Goal: Task Accomplishment & Management: Manage account settings

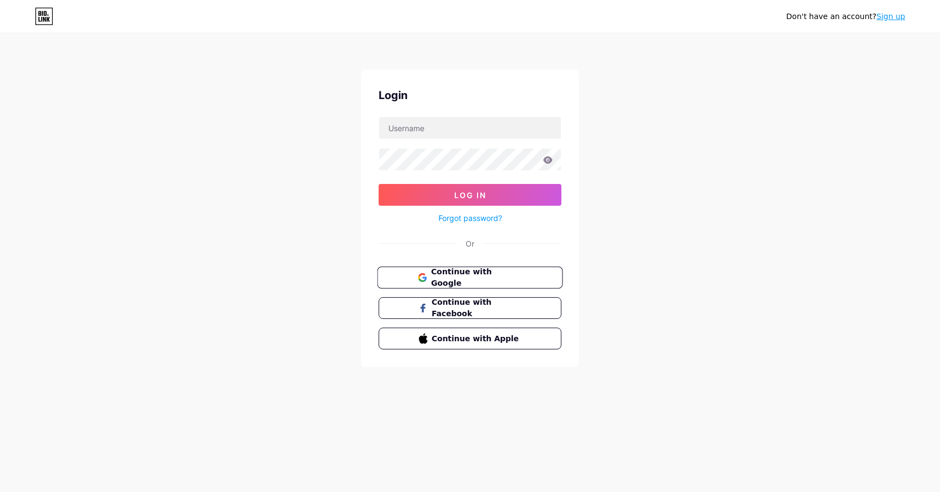
click at [478, 269] on button "Continue with Google" at bounding box center [470, 278] width 186 height 22
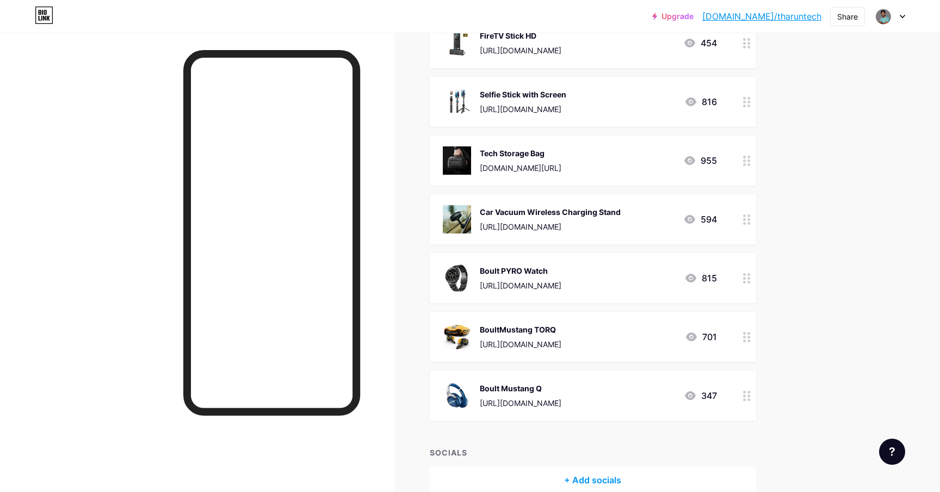
scroll to position [561, 0]
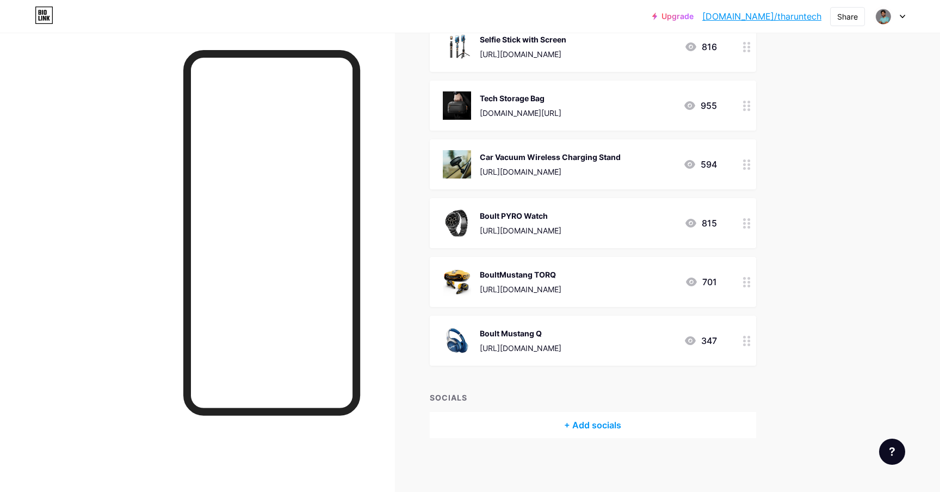
click at [741, 339] on div at bounding box center [747, 341] width 19 height 50
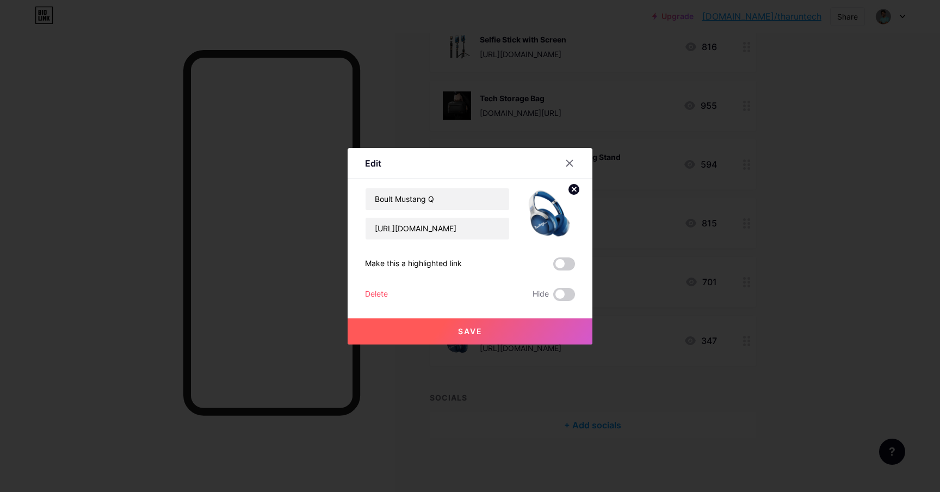
click at [376, 288] on div "Delete" at bounding box center [376, 294] width 23 height 13
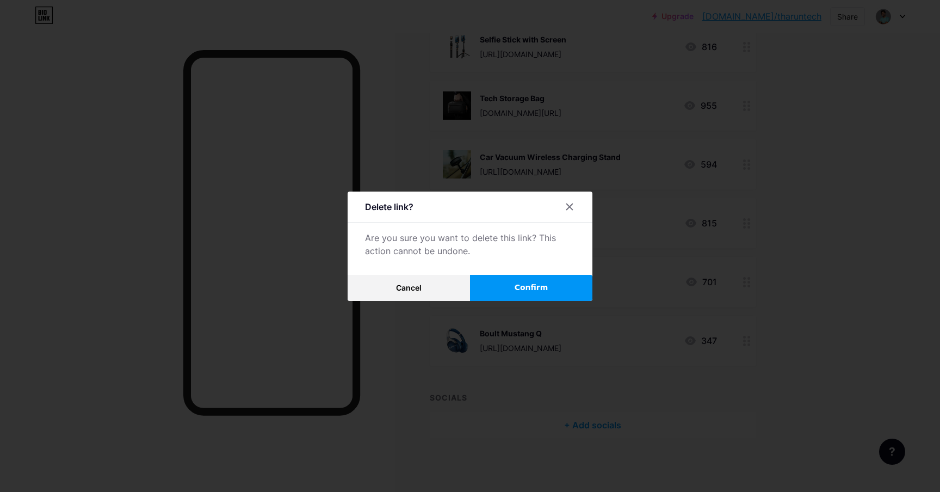
click at [536, 285] on span "Confirm" at bounding box center [532, 287] width 34 height 11
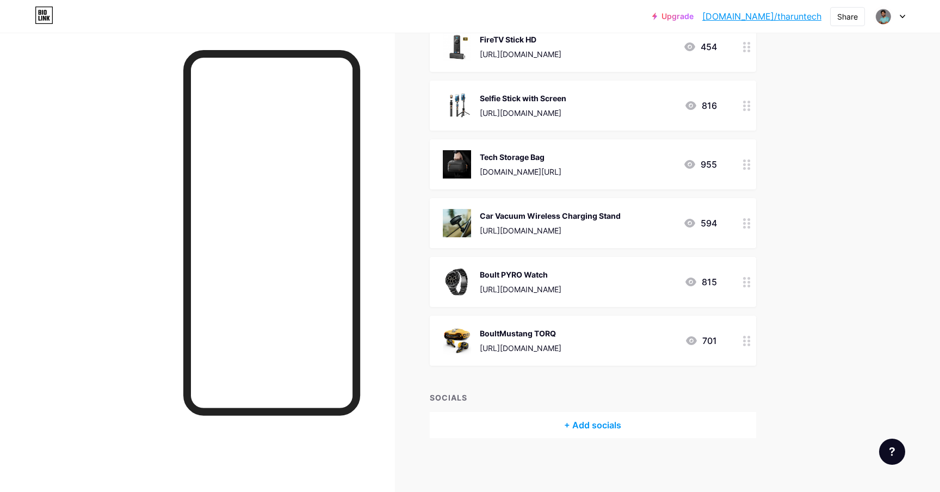
click at [749, 341] on circle at bounding box center [749, 341] width 3 height 3
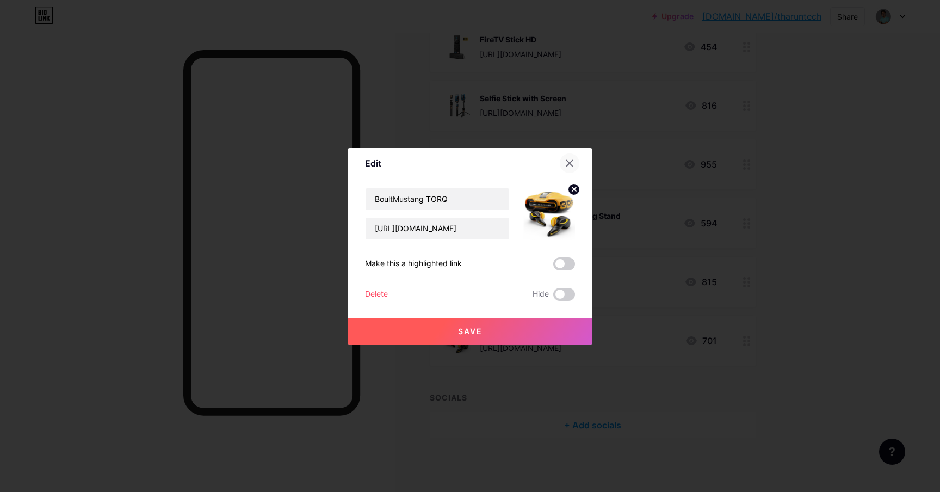
click at [569, 161] on icon at bounding box center [569, 163] width 9 height 9
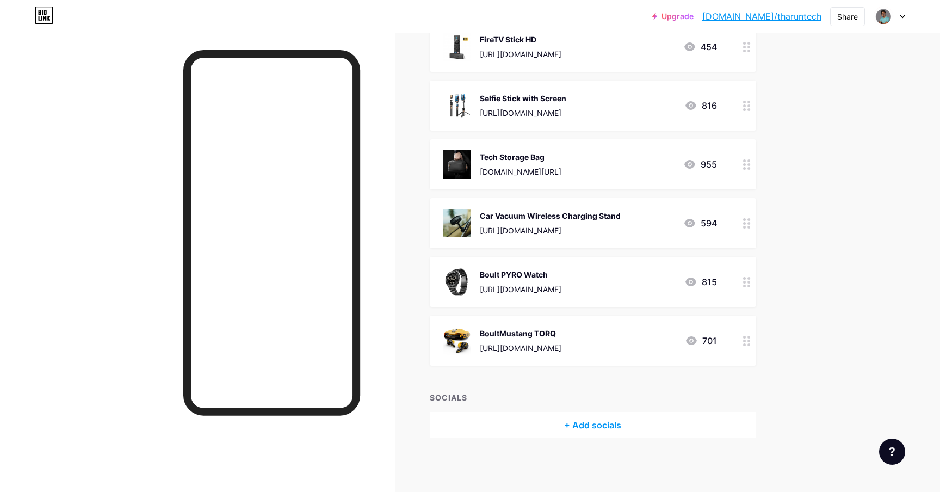
click at [742, 281] on div at bounding box center [747, 282] width 19 height 50
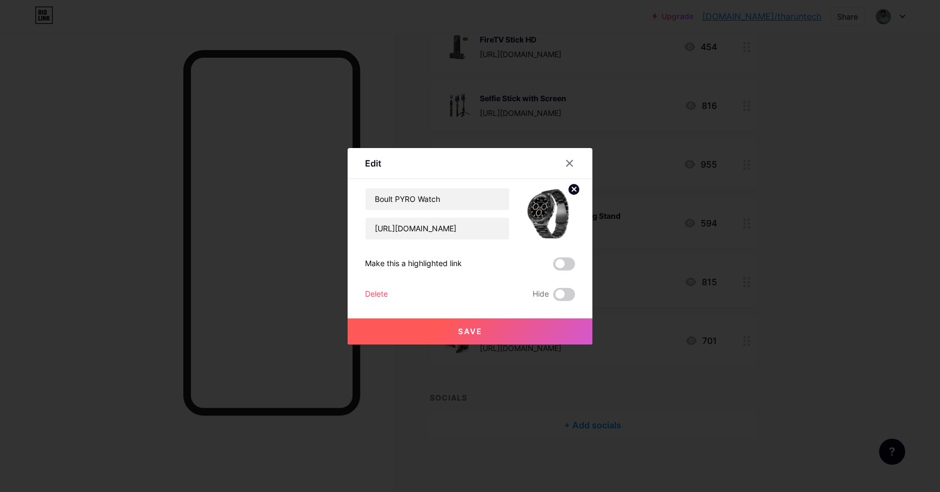
click at [373, 289] on div "Delete" at bounding box center [376, 294] width 23 height 13
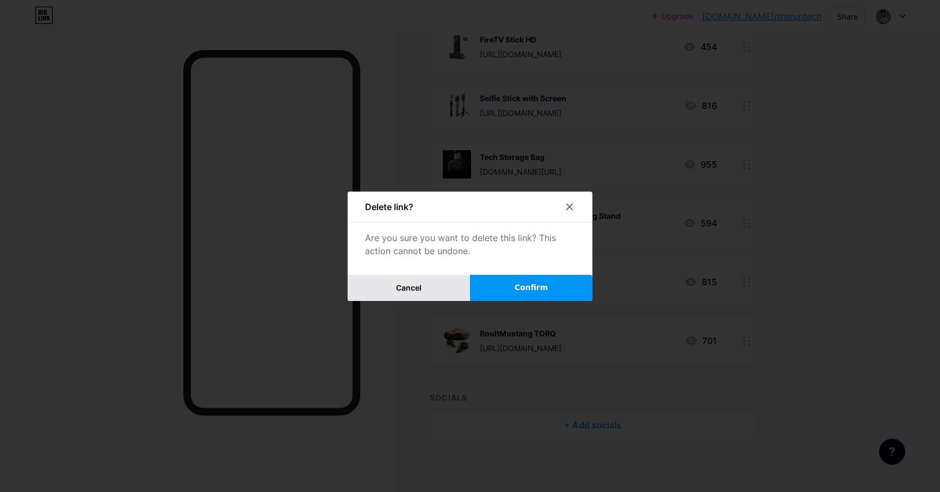
click at [405, 284] on span "Cancel" at bounding box center [409, 287] width 26 height 9
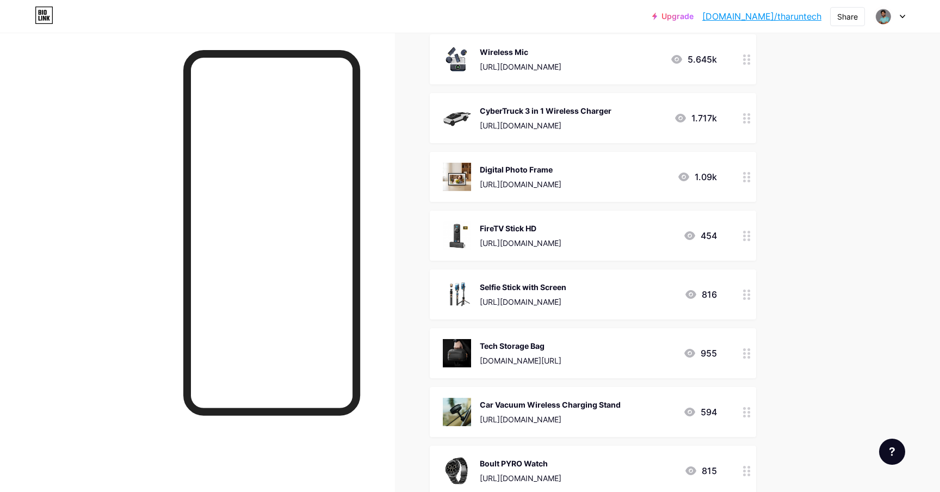
scroll to position [313, 0]
